Goal: Find contact information: Find contact information

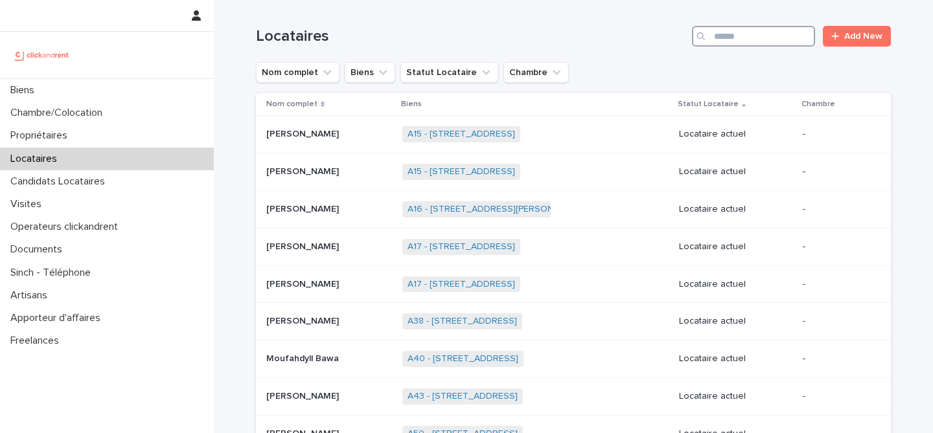
click at [733, 38] on input "Search" at bounding box center [753, 36] width 123 height 21
type input "*****"
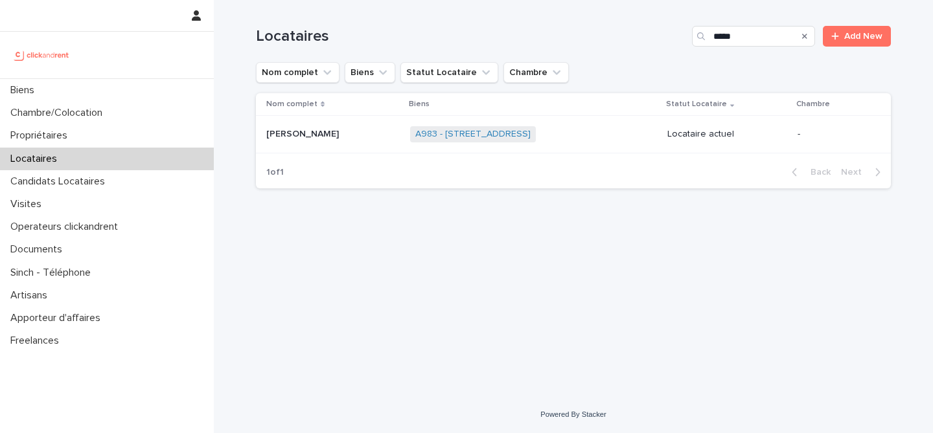
click at [341, 144] on div "[PERSON_NAME] [PERSON_NAME]" at bounding box center [332, 134] width 133 height 21
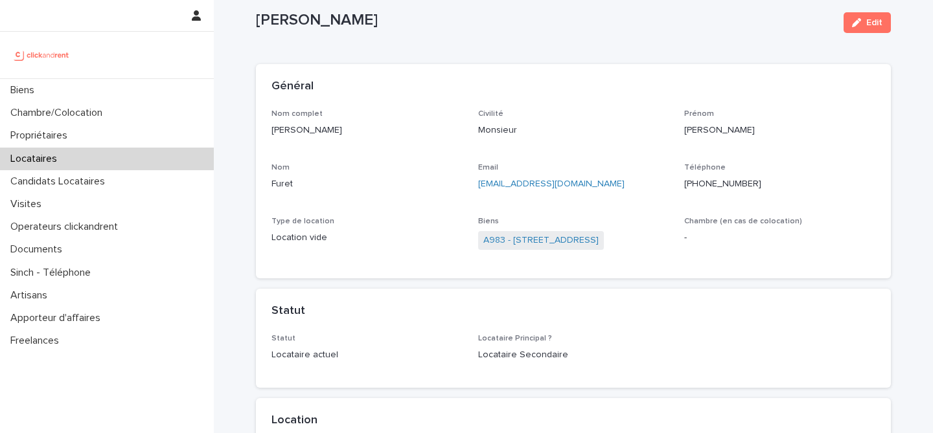
scroll to position [30, 0]
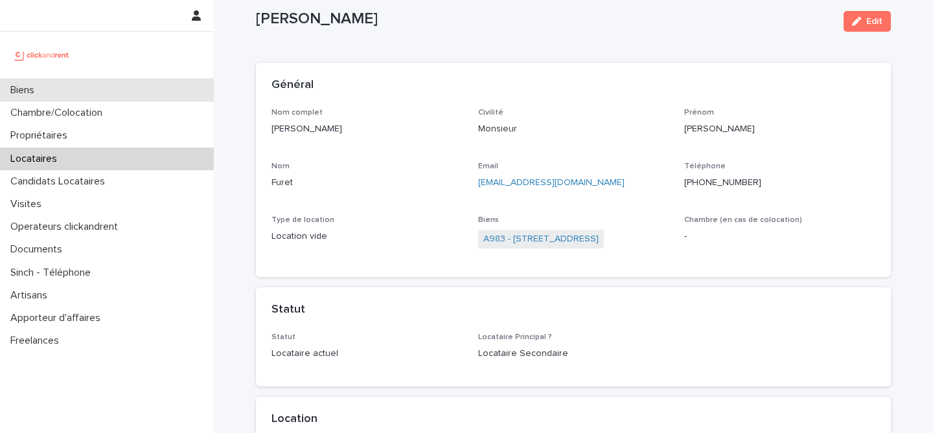
click at [163, 88] on div "Biens" at bounding box center [107, 90] width 214 height 23
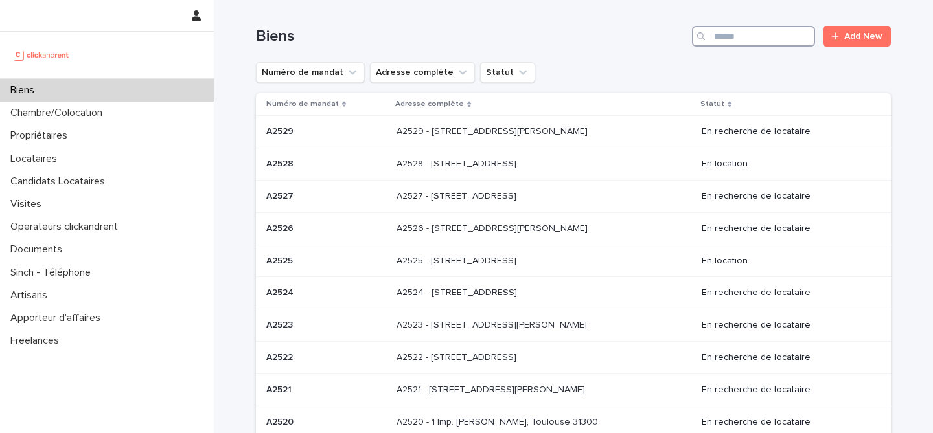
click at [759, 35] on input "Search" at bounding box center [753, 36] width 123 height 21
type input "****"
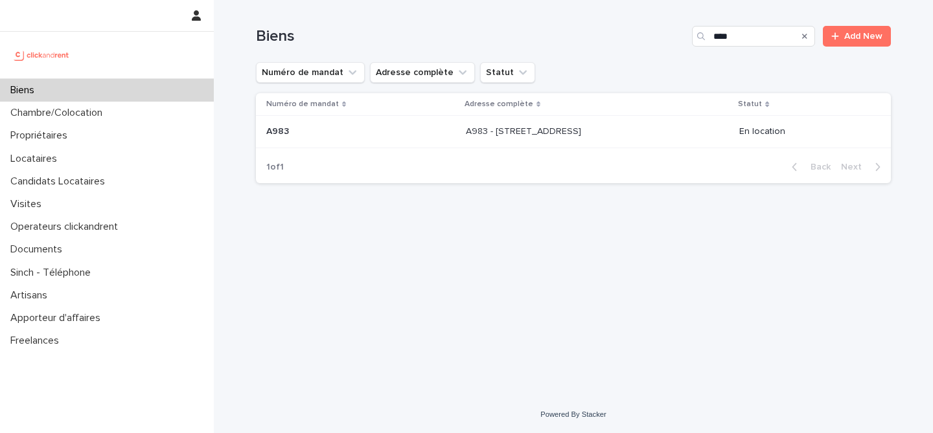
click at [472, 143] on td "A983 - [STREET_ADDRESS] - [STREET_ADDRESS]" at bounding box center [597, 132] width 273 height 32
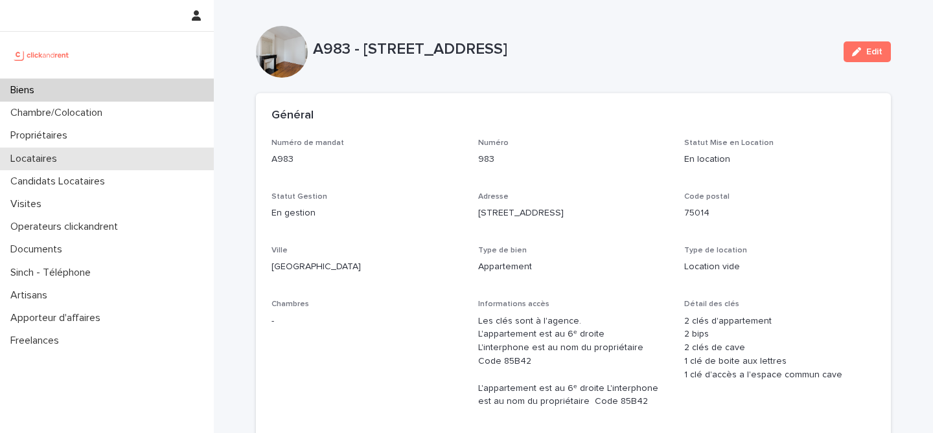
click at [86, 148] on div "Locataires" at bounding box center [107, 159] width 214 height 23
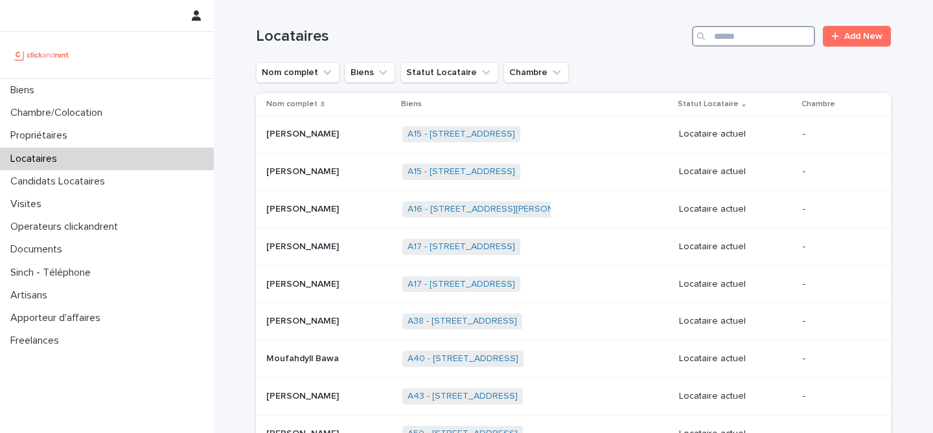
click at [764, 39] on input "Search" at bounding box center [753, 36] width 123 height 21
type input "*****"
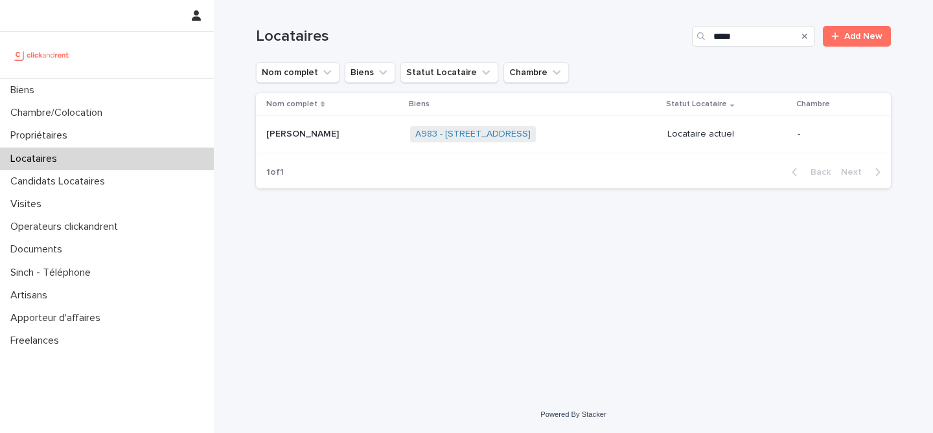
click at [345, 144] on div "[PERSON_NAME] [PERSON_NAME]" at bounding box center [332, 134] width 133 height 21
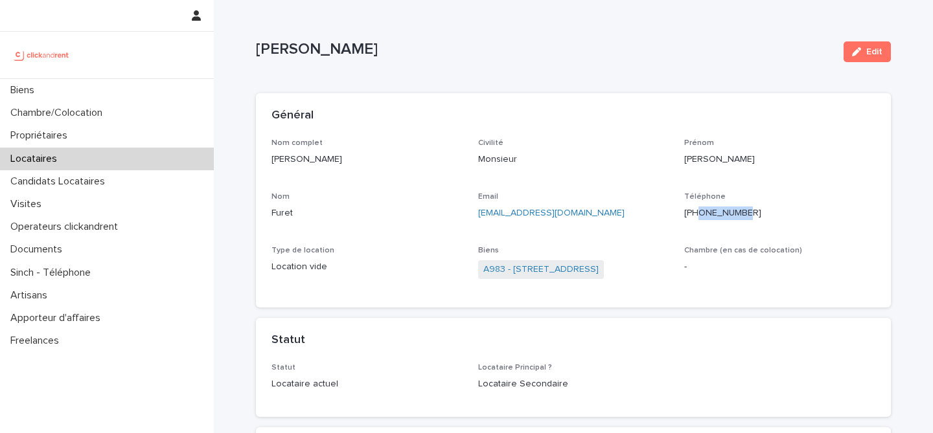
drag, startPoint x: 700, startPoint y: 217, endPoint x: 748, endPoint y: 213, distance: 47.5
click at [748, 213] on p "[PHONE_NUMBER]" at bounding box center [779, 214] width 191 height 14
drag, startPoint x: 685, startPoint y: 213, endPoint x: 748, endPoint y: 213, distance: 62.2
click at [748, 213] on p "[PHONE_NUMBER]" at bounding box center [779, 214] width 191 height 14
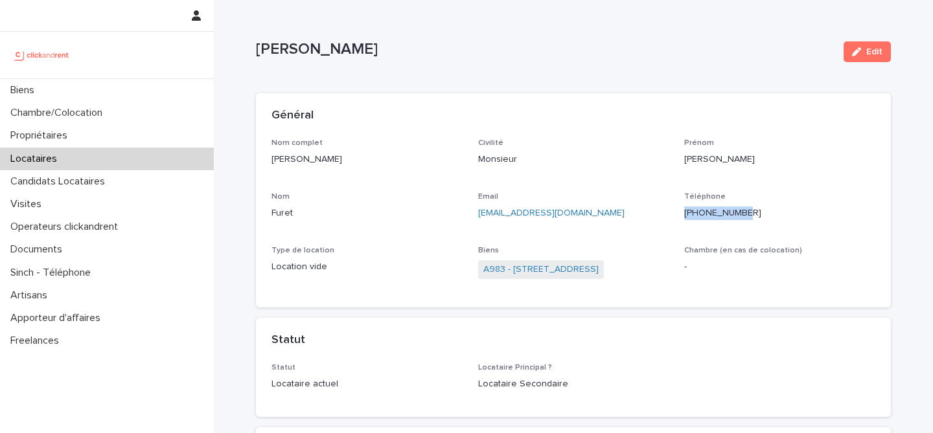
click at [748, 213] on p "[PHONE_NUMBER]" at bounding box center [779, 214] width 191 height 14
click at [521, 268] on link "A983 - [STREET_ADDRESS]" at bounding box center [540, 270] width 115 height 14
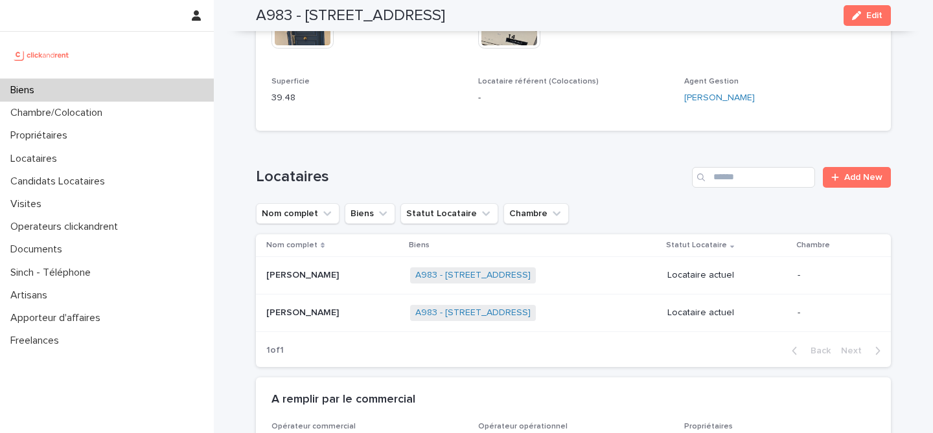
scroll to position [466, 0]
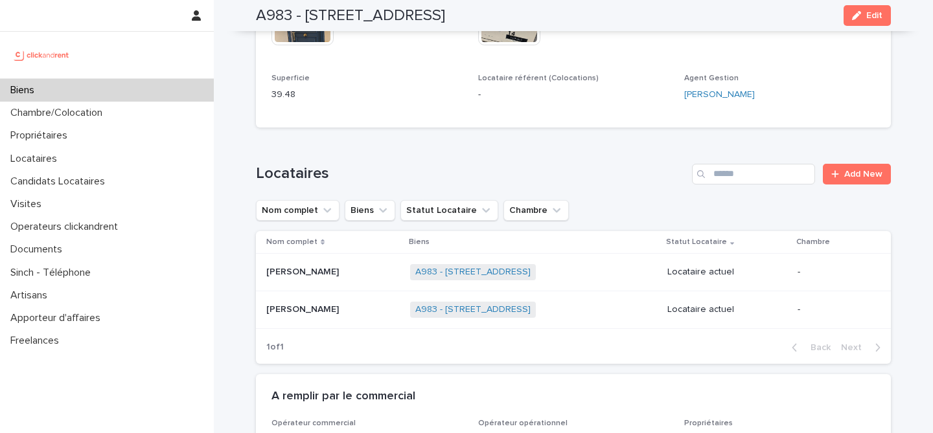
click at [344, 276] on p at bounding box center [332, 272] width 133 height 11
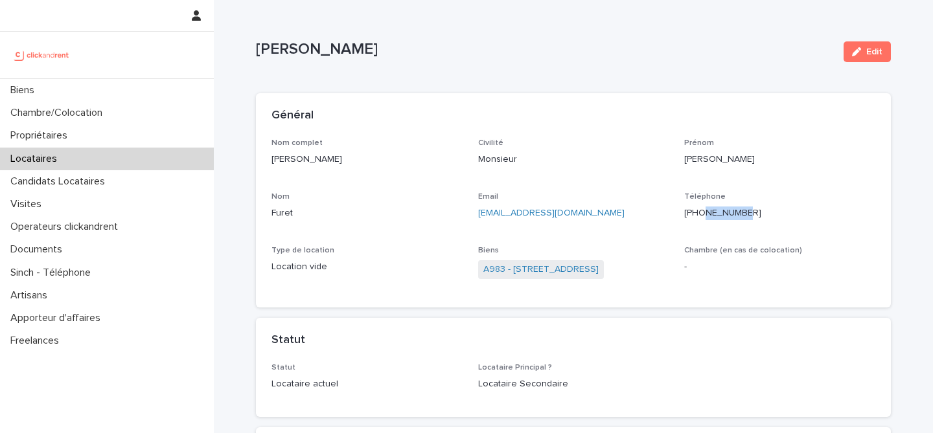
drag, startPoint x: 705, startPoint y: 214, endPoint x: 745, endPoint y: 217, distance: 40.3
click at [745, 217] on p "[PHONE_NUMBER]" at bounding box center [779, 214] width 191 height 14
click at [761, 205] on div "[PHONE_NUMBER]" at bounding box center [779, 212] width 191 height 16
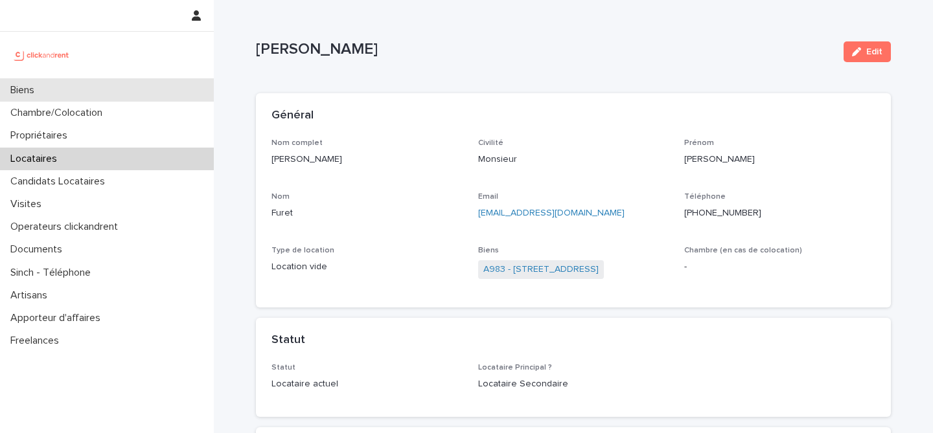
click at [117, 93] on div "Biens" at bounding box center [107, 90] width 214 height 23
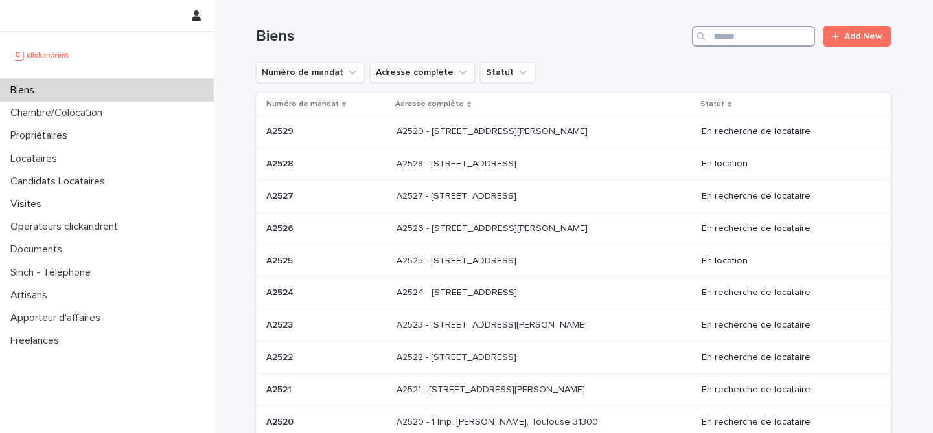
click at [759, 36] on input "Search" at bounding box center [753, 36] width 123 height 21
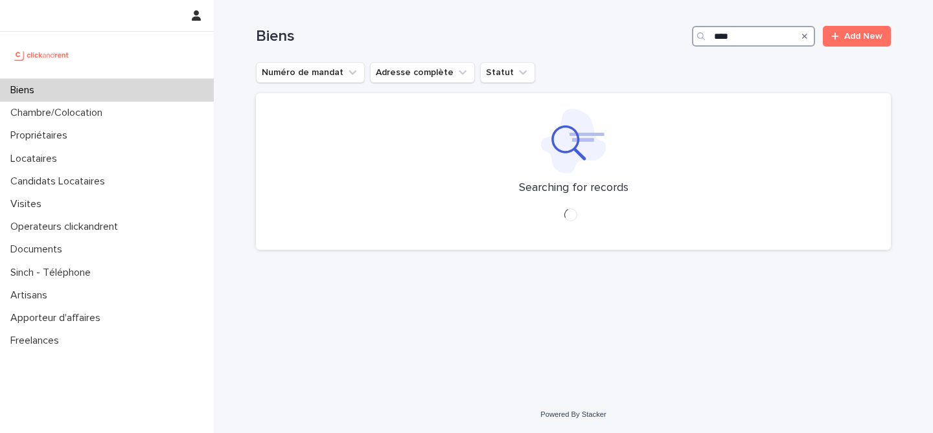
type input "*****"
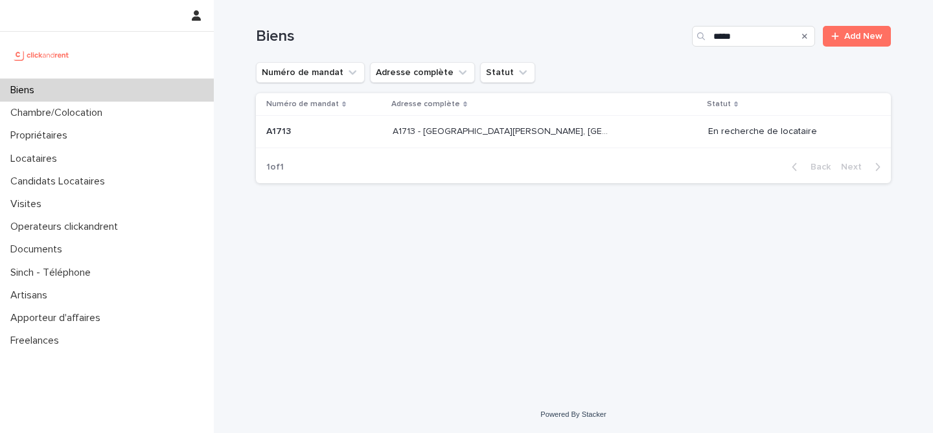
click at [522, 141] on div "A1713 - [GEOGRAPHIC_DATA][PERSON_NAME] 93600 A1713 - [STREET_ADDRESS][GEOGRAPHI…" at bounding box center [545, 131] width 305 height 21
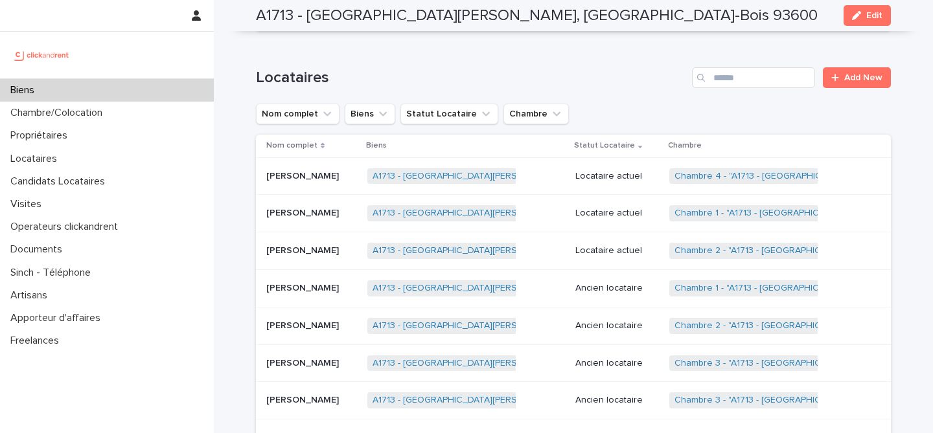
scroll to position [596, 0]
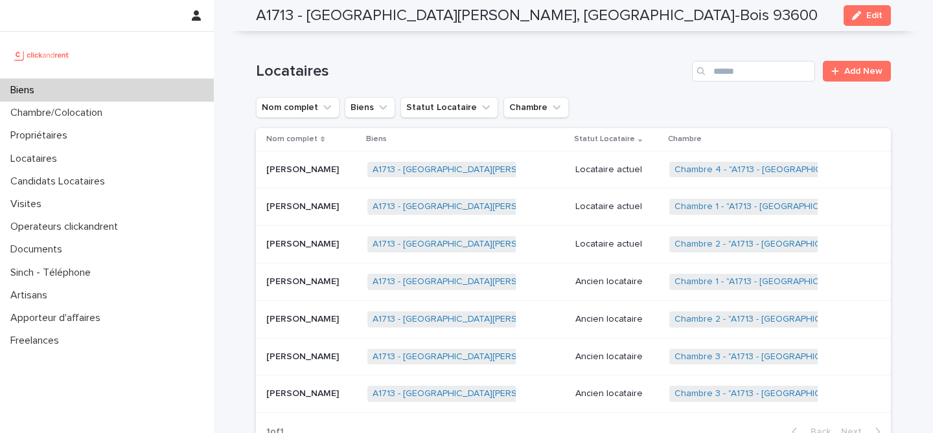
click at [356, 209] on p at bounding box center [311, 206] width 91 height 11
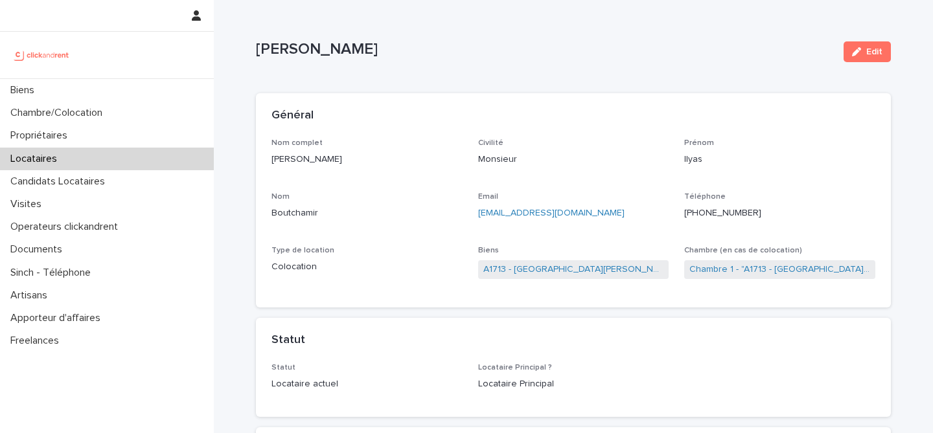
drag, startPoint x: 355, startPoint y: 165, endPoint x: 348, endPoint y: 161, distance: 7.8
click at [348, 161] on p "[PERSON_NAME]" at bounding box center [366, 160] width 191 height 14
drag, startPoint x: 750, startPoint y: 220, endPoint x: 685, endPoint y: 218, distance: 64.2
click at [685, 218] on p "[PHONE_NUMBER]" at bounding box center [779, 214] width 191 height 14
copy p "[PHONE_NUMBER]"
